Goal: Task Accomplishment & Management: Complete application form

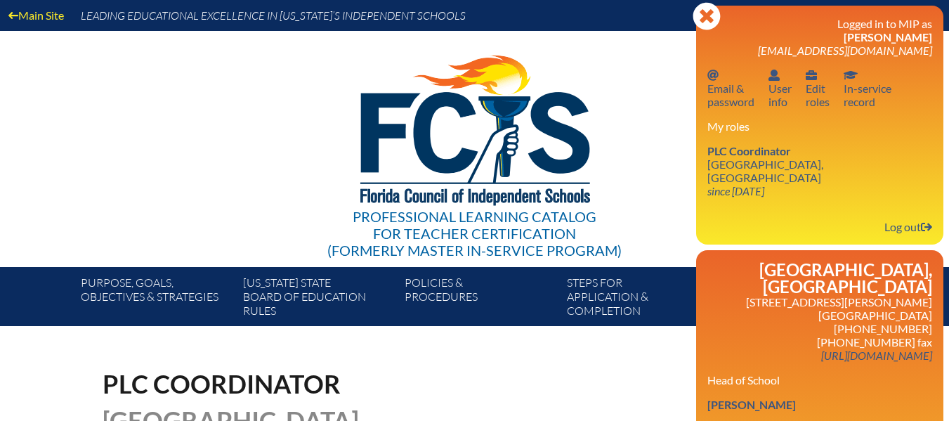
scroll to position [281, 0]
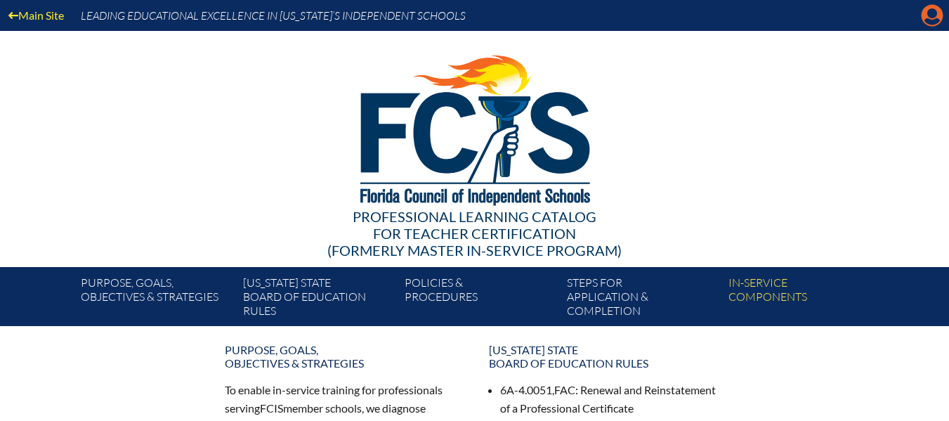
click at [933, 16] on icon "Manage account" at bounding box center [932, 15] width 22 height 22
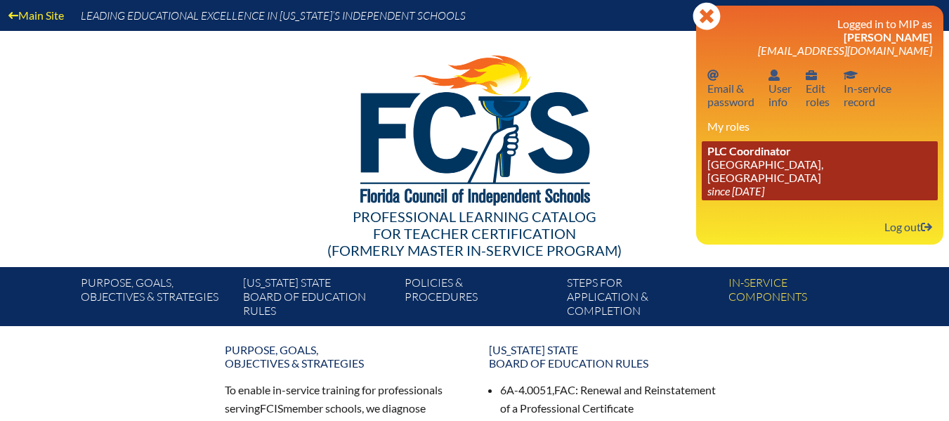
click at [765, 162] on link "PLC Coordinator Grace Episcopal Day School, Orange Park since 2023 Aug 1" at bounding box center [820, 170] width 236 height 59
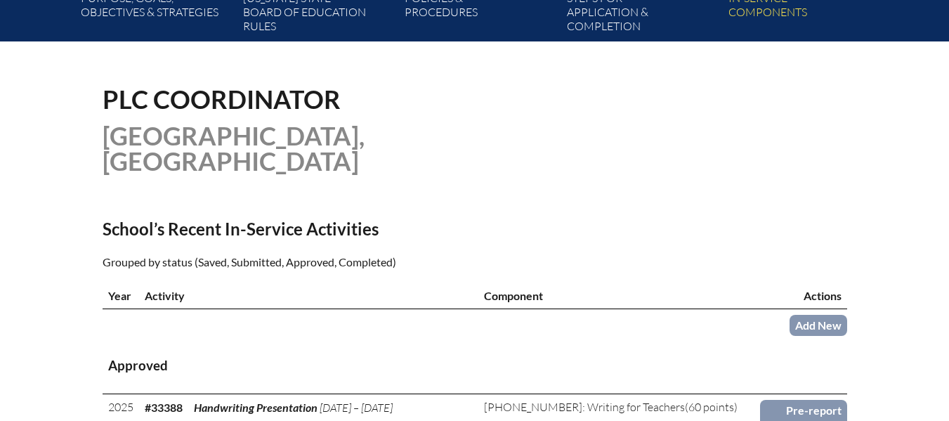
scroll to position [351, 0]
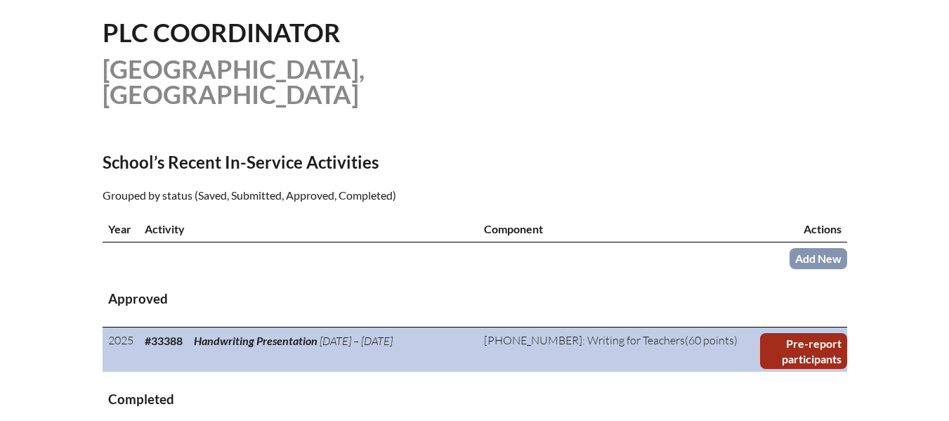
click at [790, 342] on link "Pre-report participants" at bounding box center [803, 351] width 86 height 36
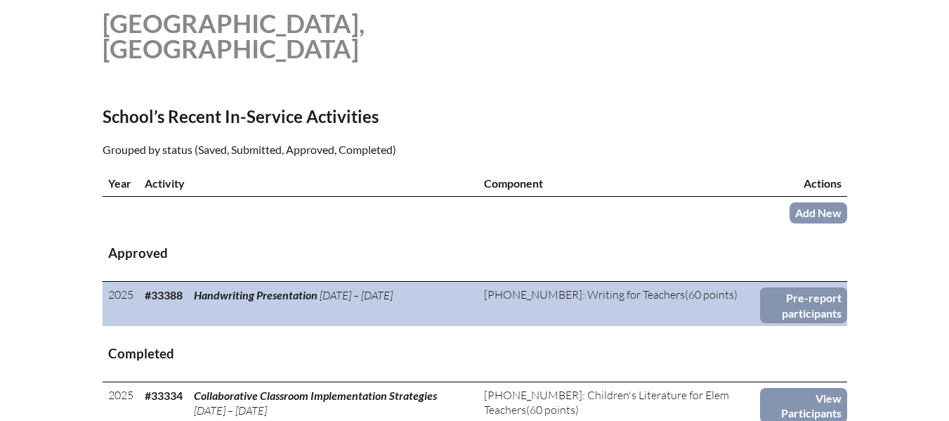
scroll to position [422, 0]
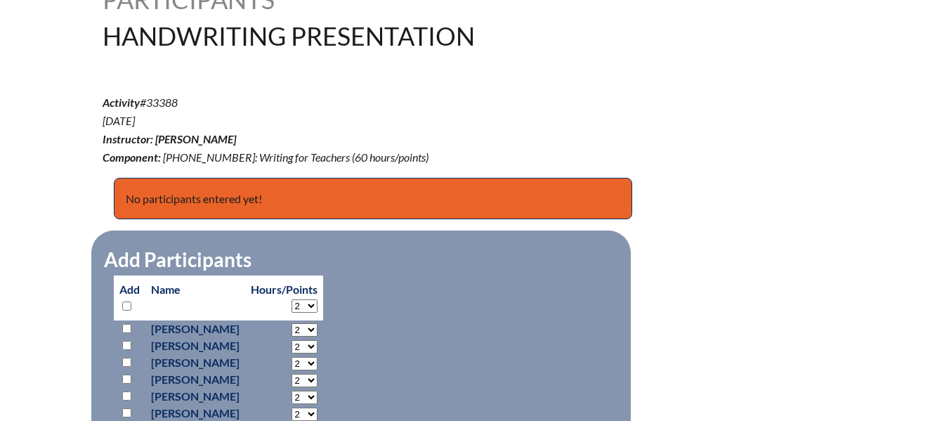
scroll to position [492, 0]
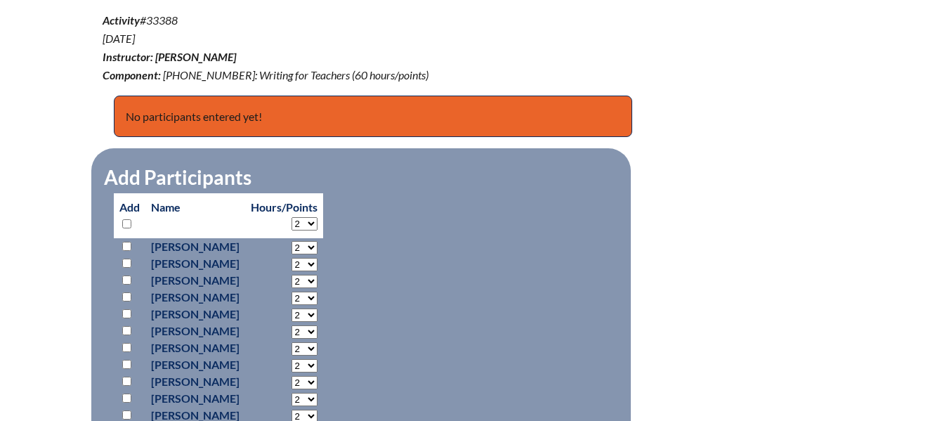
click at [126, 242] on input "checkbox" at bounding box center [126, 246] width 9 height 9
checkbox input "true"
click at [126, 259] on input "checkbox" at bounding box center [126, 263] width 9 height 9
checkbox input "true"
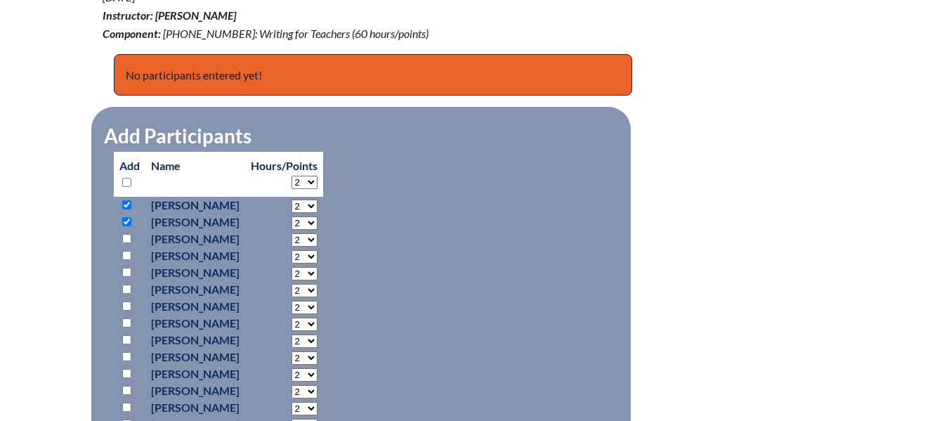
scroll to position [562, 0]
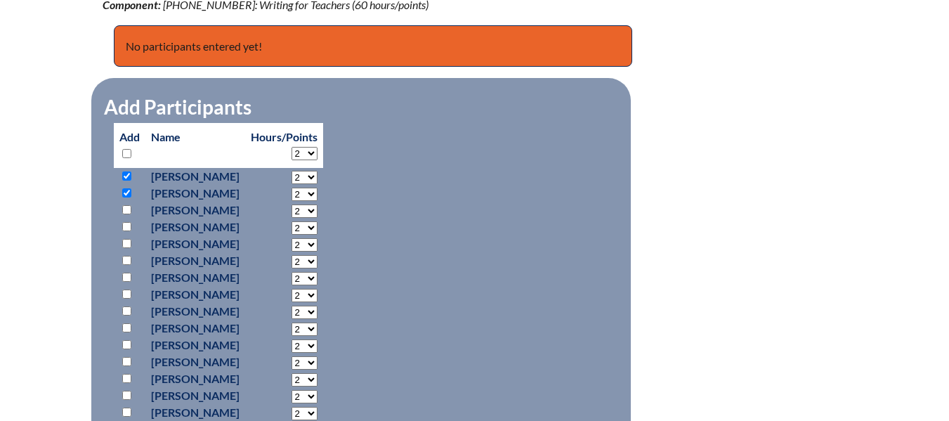
click at [124, 227] on input "checkbox" at bounding box center [126, 226] width 9 height 9
checkbox input "true"
click at [128, 239] on input "checkbox" at bounding box center [126, 243] width 9 height 9
checkbox input "true"
click at [129, 257] on input "checkbox" at bounding box center [126, 260] width 9 height 9
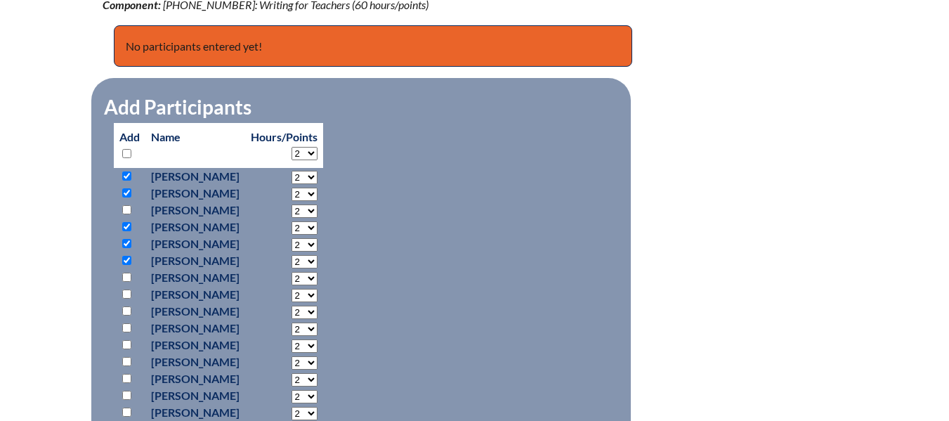
click at [129, 257] on input "checkbox" at bounding box center [126, 260] width 9 height 9
checkbox input "false"
click at [128, 275] on input "checkbox" at bounding box center [126, 277] width 9 height 9
checkbox input "true"
click at [125, 294] on input "checkbox" at bounding box center [126, 294] width 9 height 9
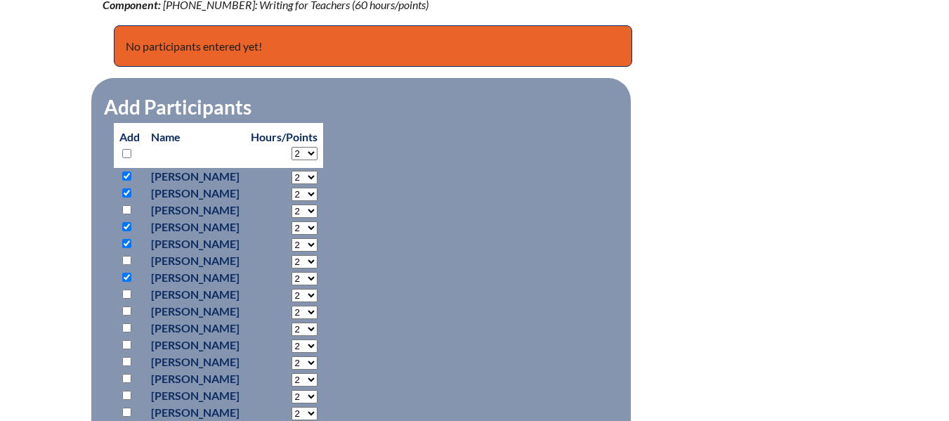
checkbox input "true"
click at [127, 308] on input "checkbox" at bounding box center [126, 310] width 9 height 9
checkbox input "true"
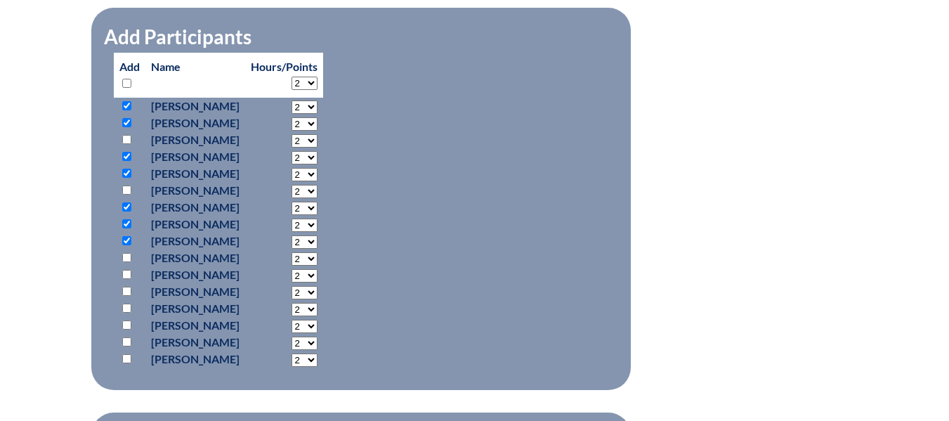
click at [128, 254] on input "checkbox" at bounding box center [126, 257] width 9 height 9
checkbox input "true"
click at [131, 270] on input "checkbox" at bounding box center [126, 274] width 9 height 9
checkbox input "true"
click at [130, 290] on input "checkbox" at bounding box center [126, 291] width 9 height 9
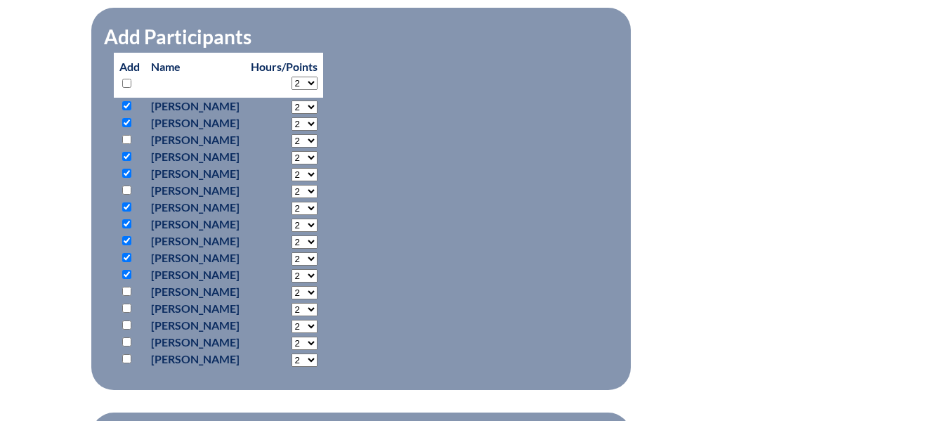
checkbox input "true"
click at [130, 304] on input "checkbox" at bounding box center [126, 308] width 9 height 9
checkbox input "true"
click at [128, 322] on input "checkbox" at bounding box center [126, 324] width 9 height 9
checkbox input "true"
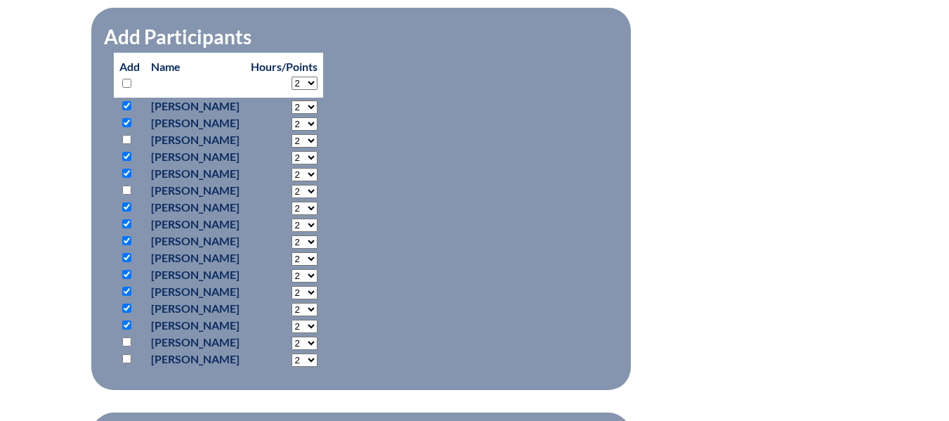
click at [124, 337] on input "checkbox" at bounding box center [126, 341] width 9 height 9
click at [127, 337] on input "checkbox" at bounding box center [126, 341] width 9 height 9
checkbox input "false"
click at [126, 354] on input "checkbox" at bounding box center [126, 358] width 9 height 9
checkbox input "true"
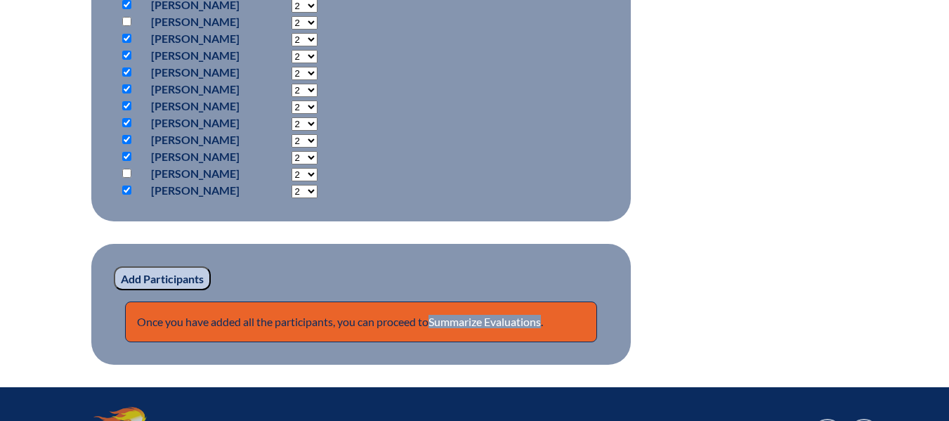
scroll to position [843, 0]
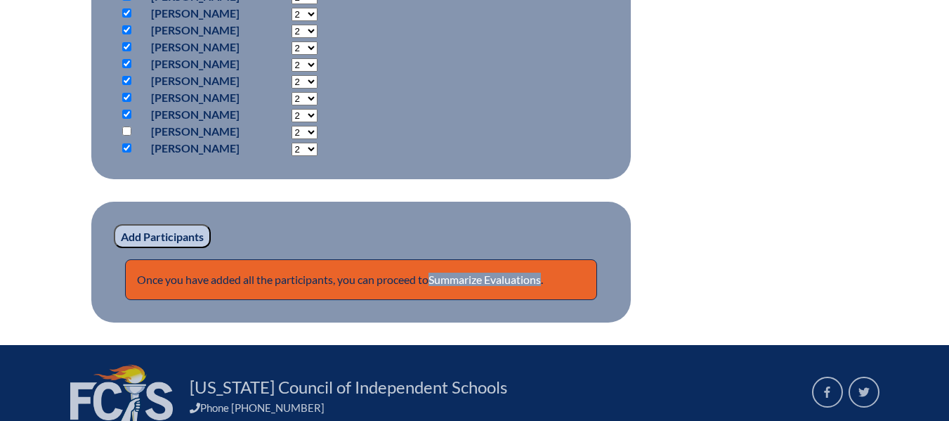
click at [183, 231] on input "Add Participants" at bounding box center [162, 236] width 97 height 24
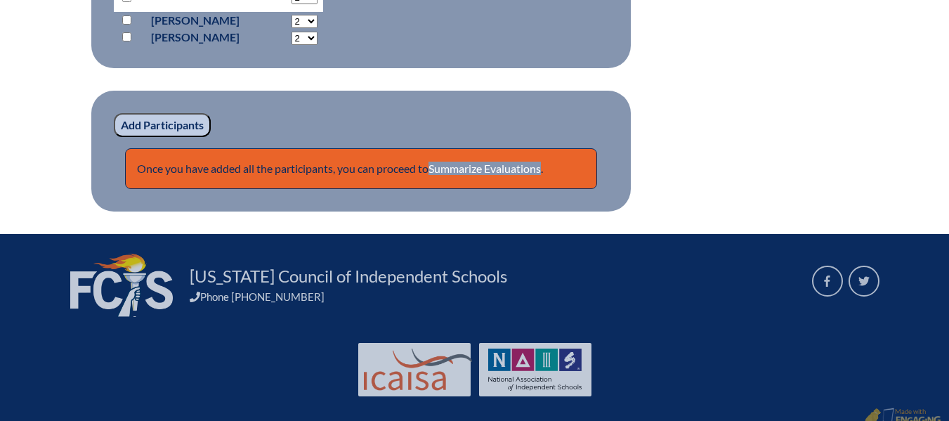
scroll to position [1118, 0]
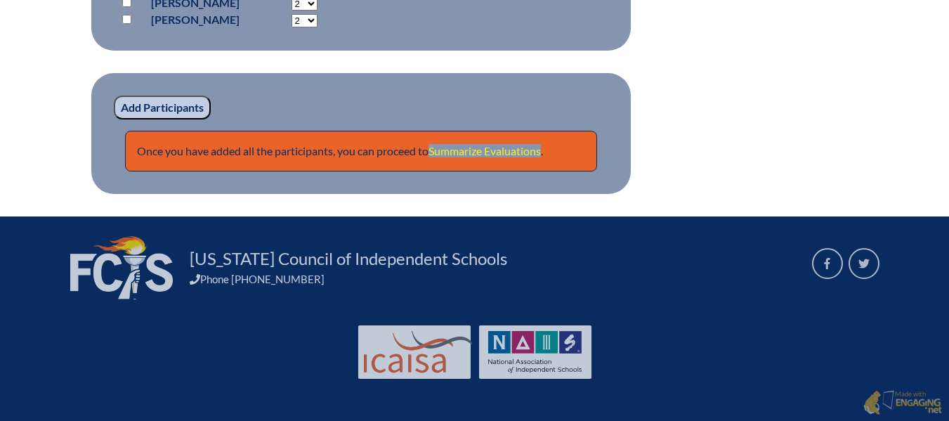
click at [450, 154] on link "Summarize Evaluations" at bounding box center [485, 150] width 112 height 13
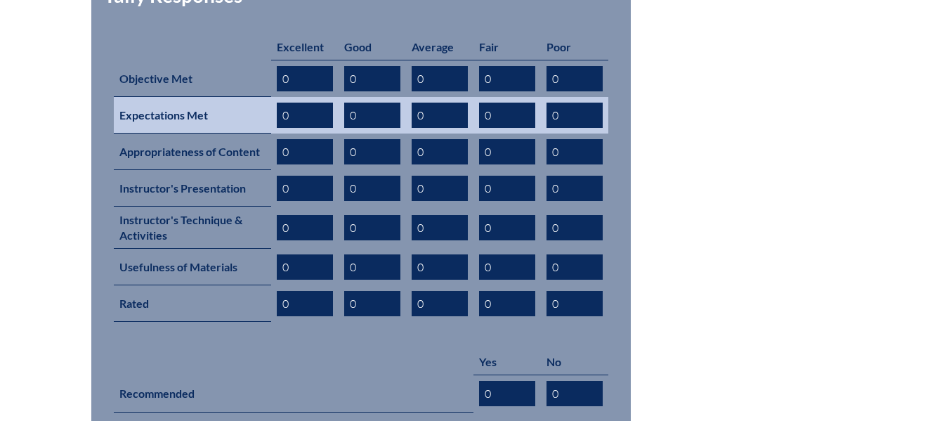
scroll to position [562, 0]
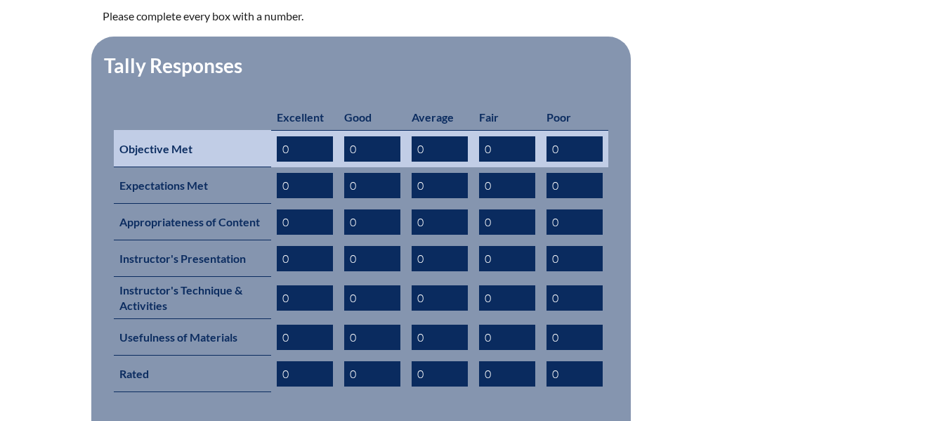
drag, startPoint x: 313, startPoint y: 134, endPoint x: 274, endPoint y: 129, distance: 39.7
click at [274, 130] on td "0" at bounding box center [304, 148] width 67 height 37
type input "10"
drag, startPoint x: 366, startPoint y: 129, endPoint x: 300, endPoint y: 119, distance: 66.7
click at [300, 130] on tr "Objective Met 10 0 0 0 0" at bounding box center [361, 148] width 495 height 37
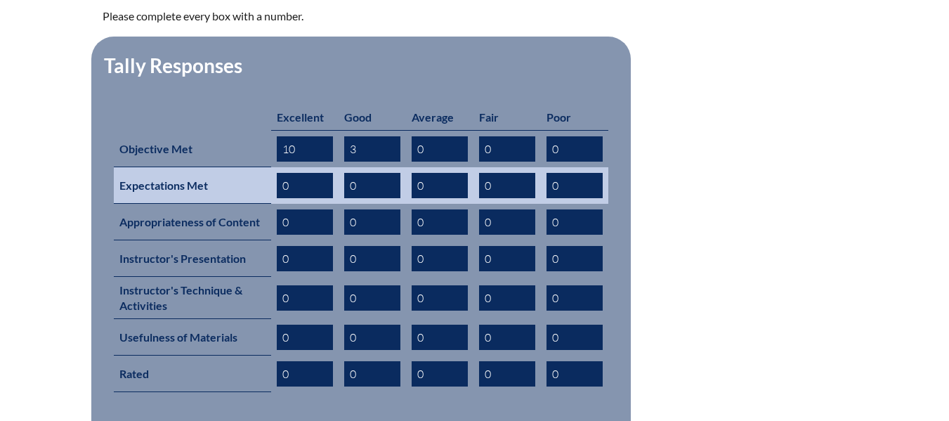
type input "3"
drag, startPoint x: 297, startPoint y: 164, endPoint x: 245, endPoint y: 150, distance: 53.9
click at [245, 167] on tr "Expectations Met 0 0 0 0 0" at bounding box center [361, 185] width 495 height 37
type input "4"
drag, startPoint x: 365, startPoint y: 166, endPoint x: 309, endPoint y: 167, distance: 55.5
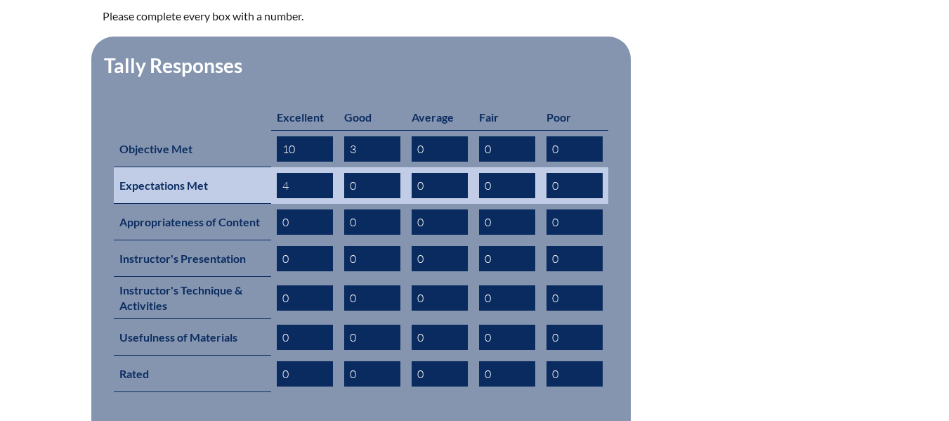
click at [309, 167] on tr "Expectations Met 4 0 0 0 0" at bounding box center [361, 185] width 495 height 37
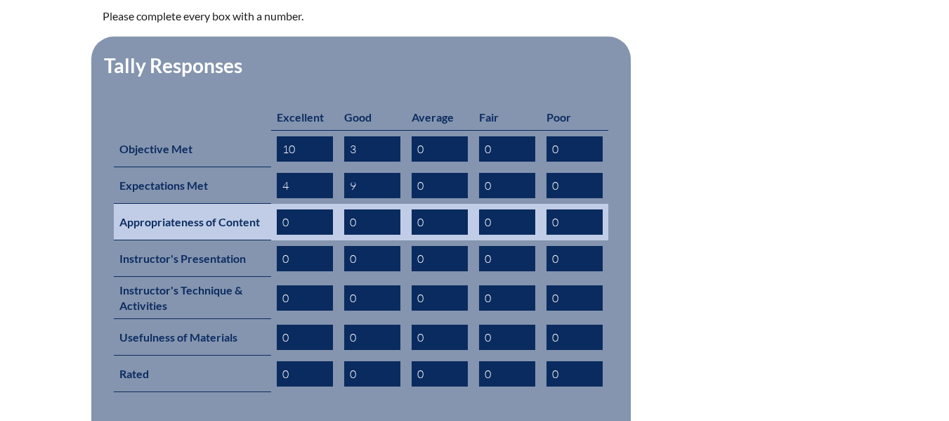
type input "9"
drag, startPoint x: 367, startPoint y: 205, endPoint x: 320, endPoint y: 195, distance: 47.6
click at [320, 204] on tr "Appropriateness of Content 0 0 0 0 0" at bounding box center [361, 222] width 495 height 37
type input "1"
drag, startPoint x: 318, startPoint y: 200, endPoint x: 222, endPoint y: 202, distance: 95.6
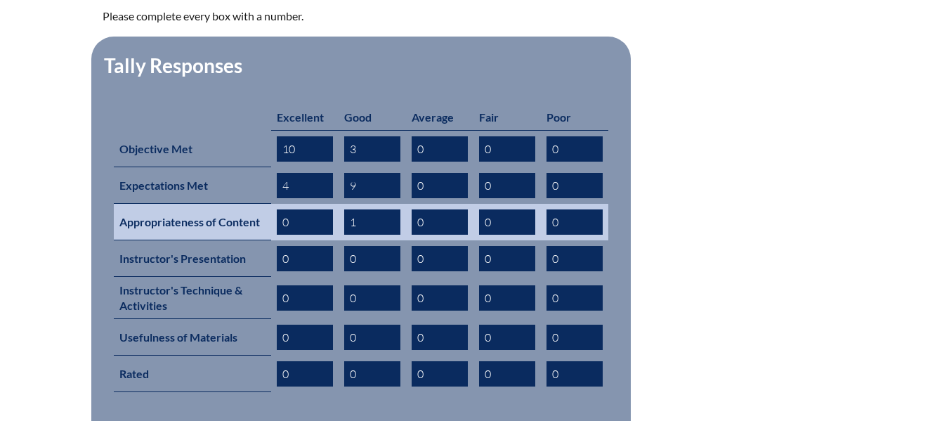
click at [214, 206] on tr "Appropriateness of Content 0 1 0 0 0" at bounding box center [361, 222] width 495 height 37
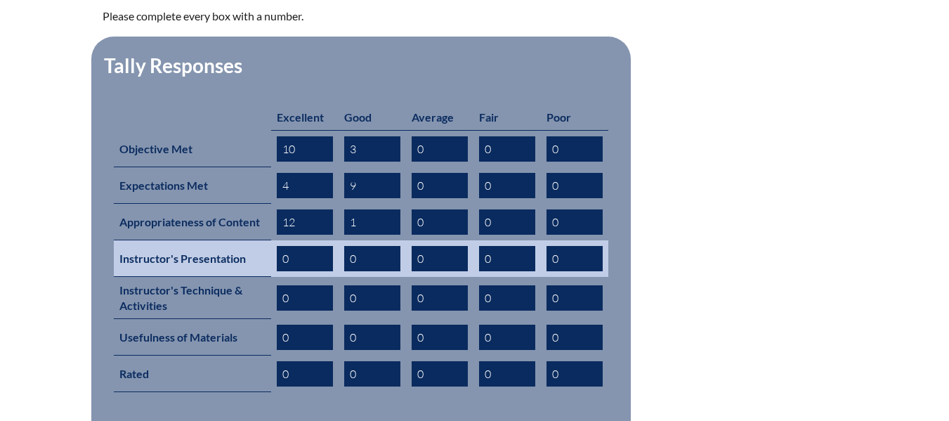
type input "12"
drag, startPoint x: 307, startPoint y: 242, endPoint x: 231, endPoint y: 242, distance: 75.9
click at [221, 246] on tr "Instructor's Presentation 0 0 0 0 0" at bounding box center [361, 258] width 495 height 37
type input "10"
drag, startPoint x: 375, startPoint y: 232, endPoint x: 291, endPoint y: 233, distance: 83.6
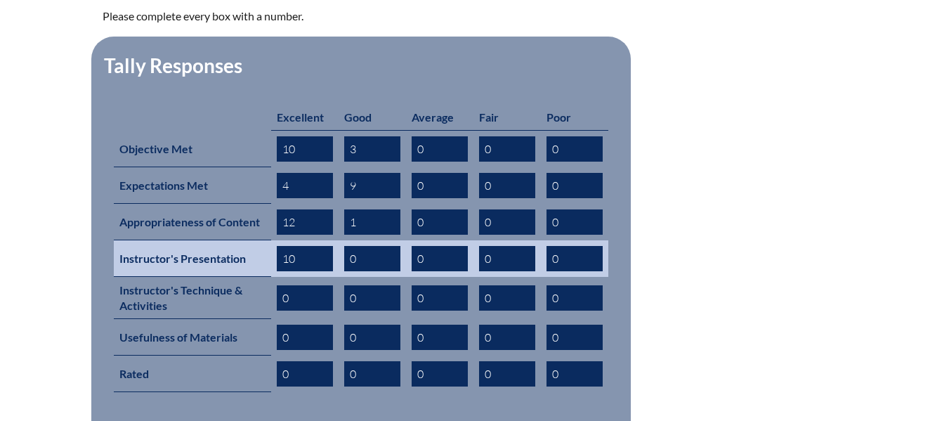
click at [291, 240] on tr "Instructor's Presentation 10 0 0 0 0" at bounding box center [361, 258] width 495 height 37
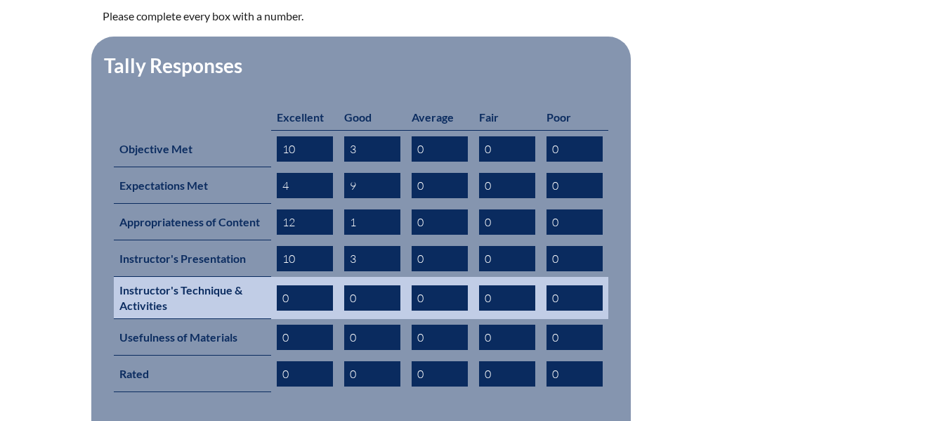
type input "3"
drag, startPoint x: 363, startPoint y: 271, endPoint x: 304, endPoint y: 270, distance: 59.7
click at [304, 277] on tr "Instructor's Technique & Activities 0 0 0 0 0" at bounding box center [361, 298] width 495 height 42
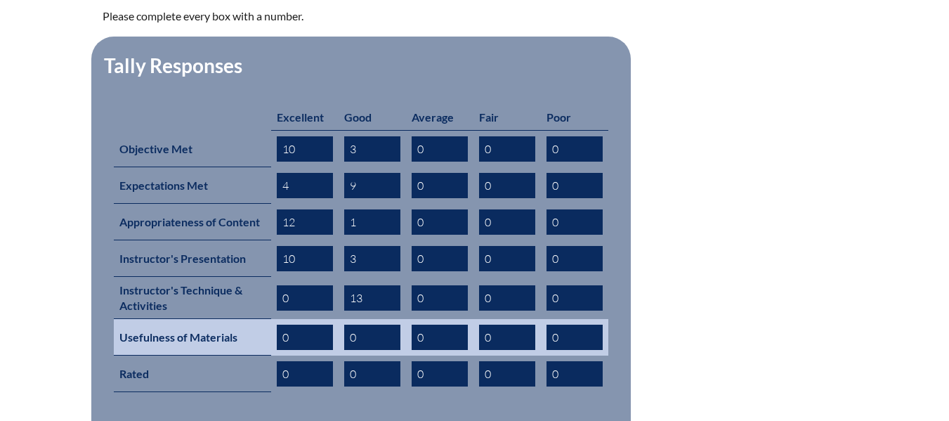
type input "13"
click at [374, 325] on input "0" at bounding box center [372, 337] width 56 height 25
click at [305, 325] on input "0" at bounding box center [305, 337] width 56 height 25
type input "4"
drag, startPoint x: 380, startPoint y: 314, endPoint x: 304, endPoint y: 307, distance: 76.9
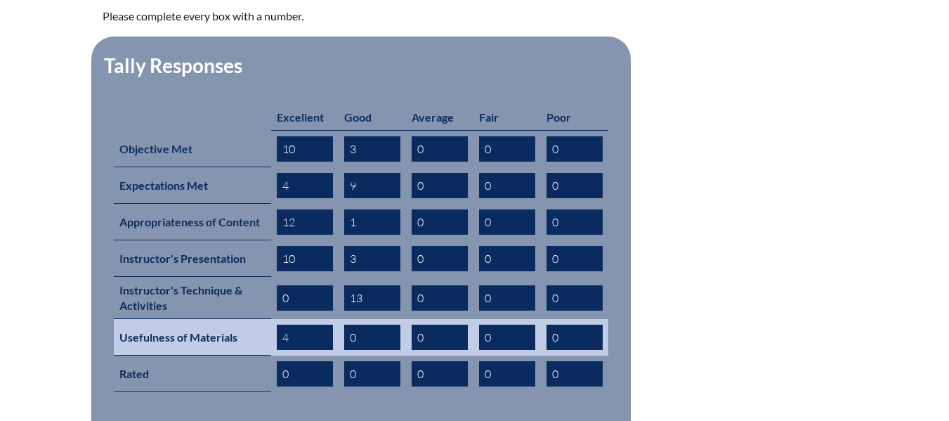
click at [304, 319] on tr "Usefulness of Materials 4 0 0 0 0" at bounding box center [361, 337] width 495 height 37
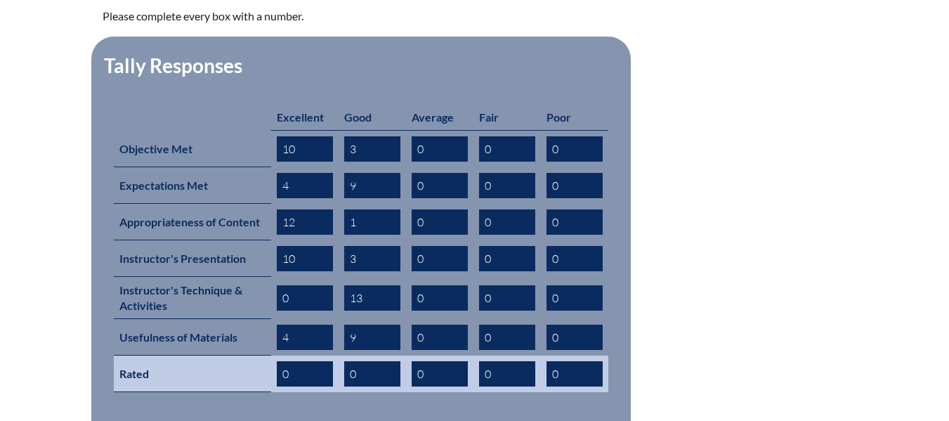
type input "9"
drag, startPoint x: 319, startPoint y: 343, endPoint x: 228, endPoint y: 344, distance: 90.7
click at [228, 356] on tr "Rated 0 0 0 0 0" at bounding box center [361, 374] width 495 height 37
type input "10"
drag, startPoint x: 382, startPoint y: 345, endPoint x: 344, endPoint y: 359, distance: 41.1
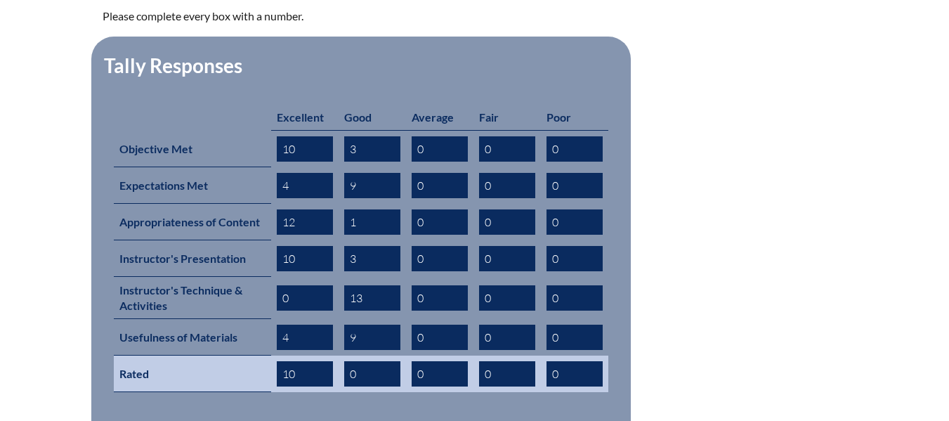
click at [344, 361] on input "0" at bounding box center [372, 373] width 56 height 25
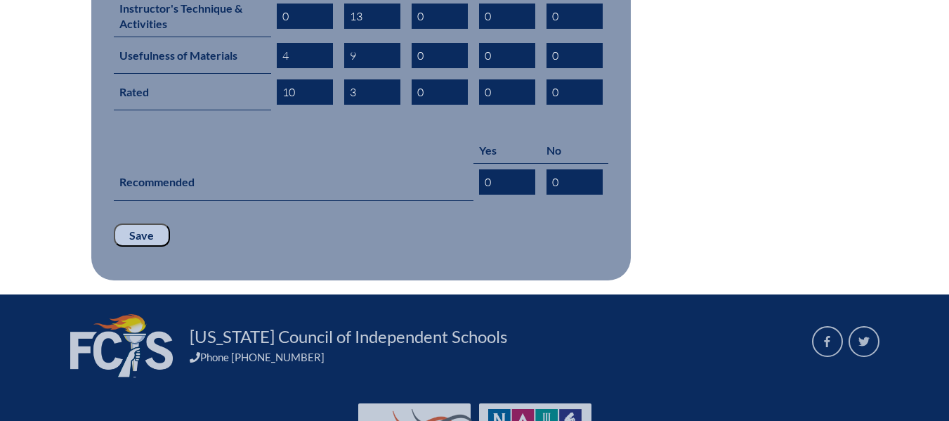
scroll to position [896, 0]
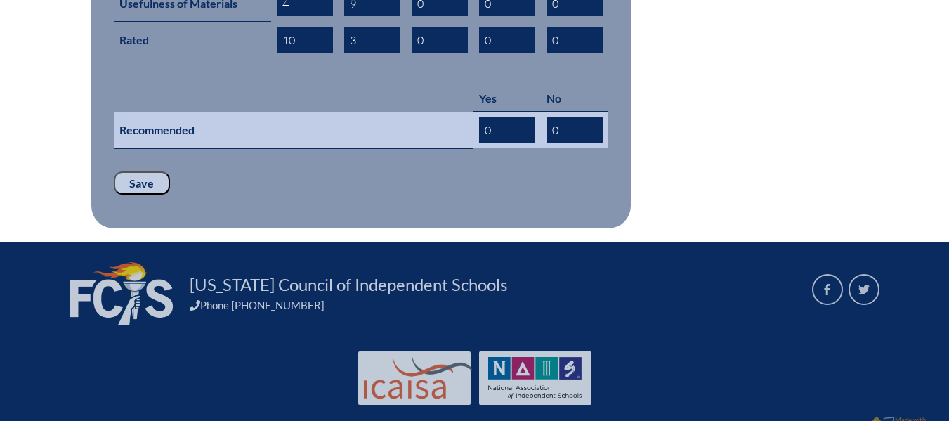
type input "3"
drag, startPoint x: 510, startPoint y: 102, endPoint x: 433, endPoint y: 108, distance: 77.6
click at [433, 112] on tr "Recommended 0 0" at bounding box center [361, 130] width 495 height 37
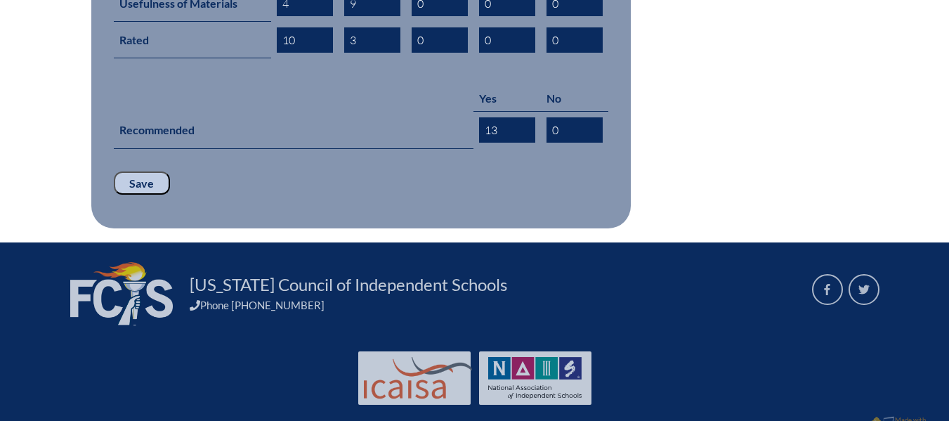
type input "13"
click at [157, 171] on input "Save" at bounding box center [142, 183] width 56 height 24
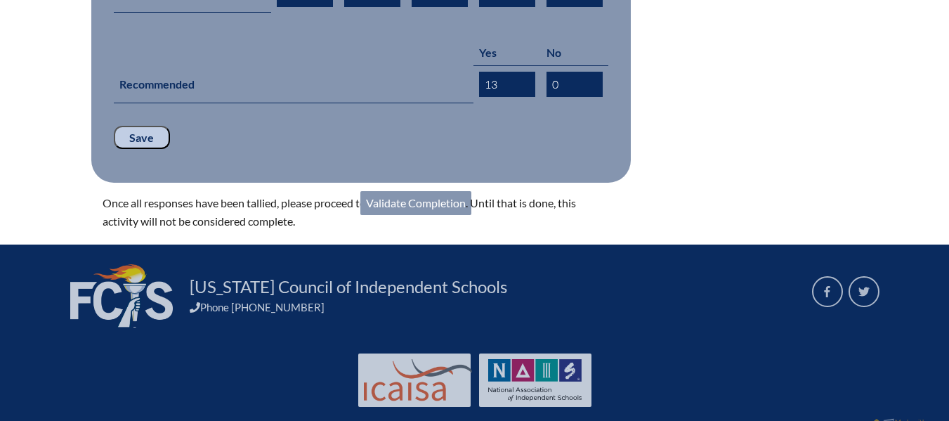
scroll to position [944, 0]
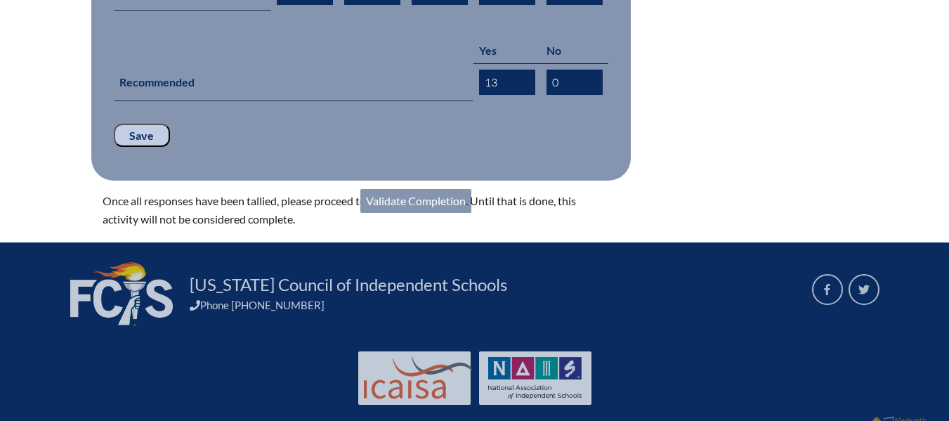
click at [431, 192] on p "Once all responses have been tallied, please proceed to Validate Completion . U…" at bounding box center [350, 210] width 495 height 37
click at [438, 189] on link "Validate Completion" at bounding box center [415, 201] width 111 height 24
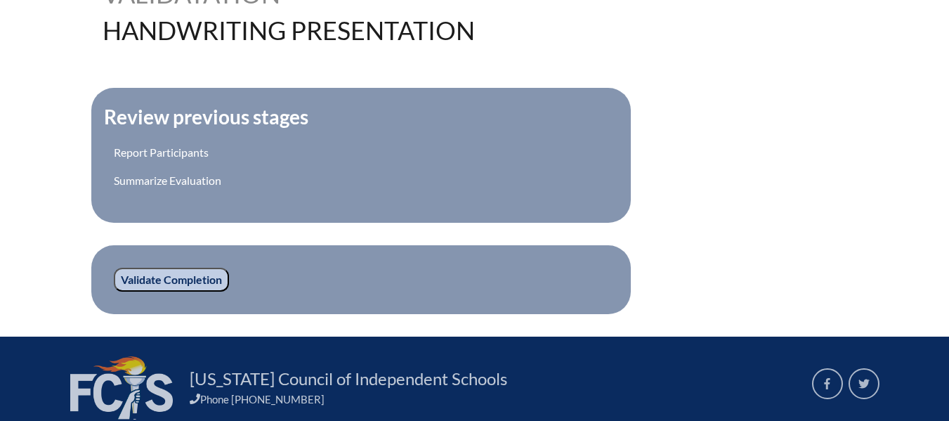
scroll to position [558, 0]
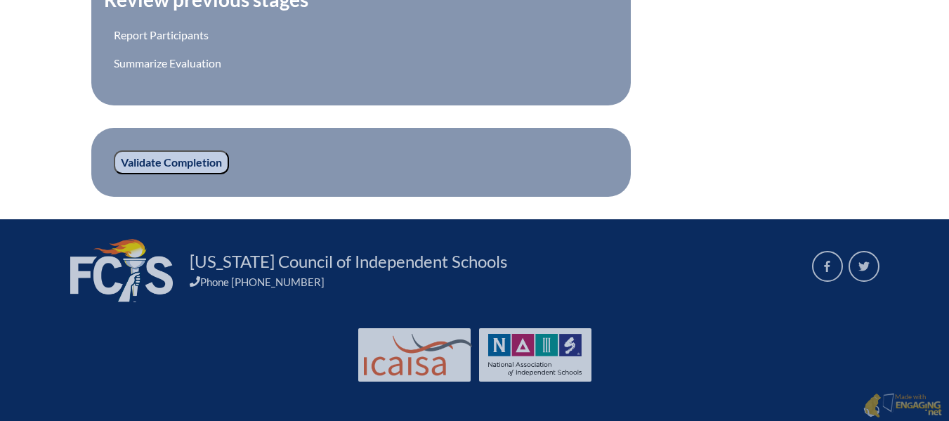
click at [202, 164] on input "Validate Completion" at bounding box center [171, 162] width 115 height 24
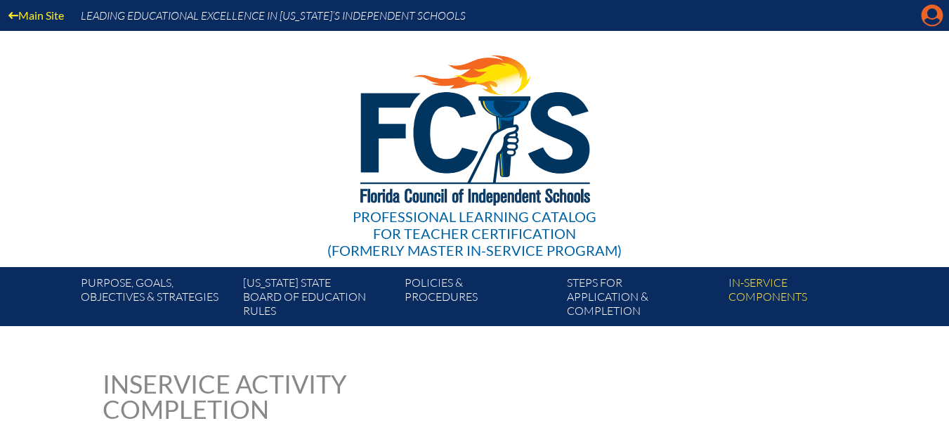
click at [933, 13] on icon "Manage account" at bounding box center [932, 15] width 22 height 22
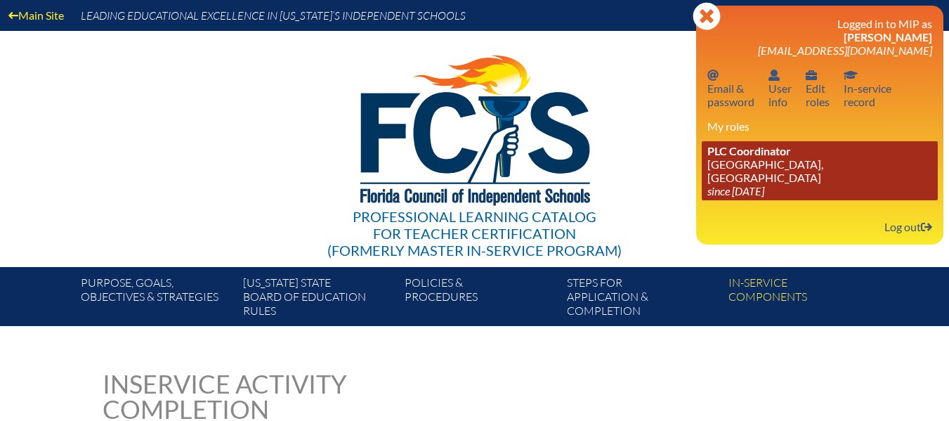
click at [839, 167] on link "PLC Coordinator [GEOGRAPHIC_DATA], [GEOGRAPHIC_DATA] since [DATE]" at bounding box center [820, 170] width 236 height 59
